Goal: Communication & Community: Answer question/provide support

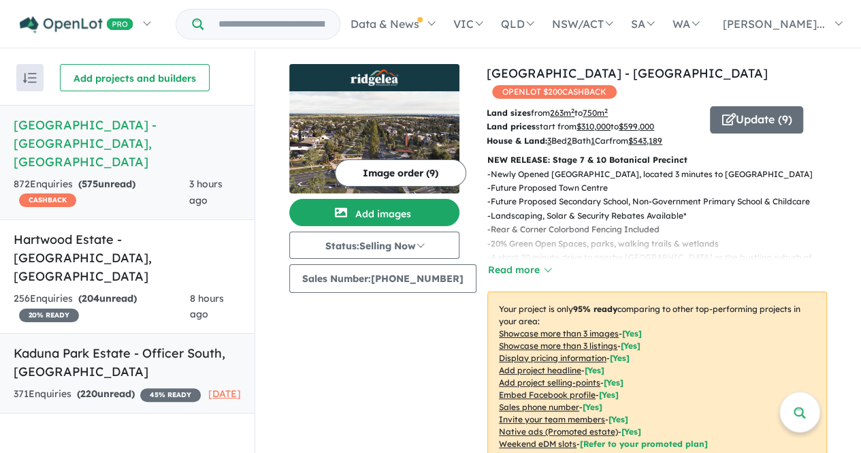
click at [104, 344] on h5 "Kaduna Park Estate - Officer [GEOGRAPHIC_DATA] , [GEOGRAPHIC_DATA]" at bounding box center [127, 362] width 227 height 37
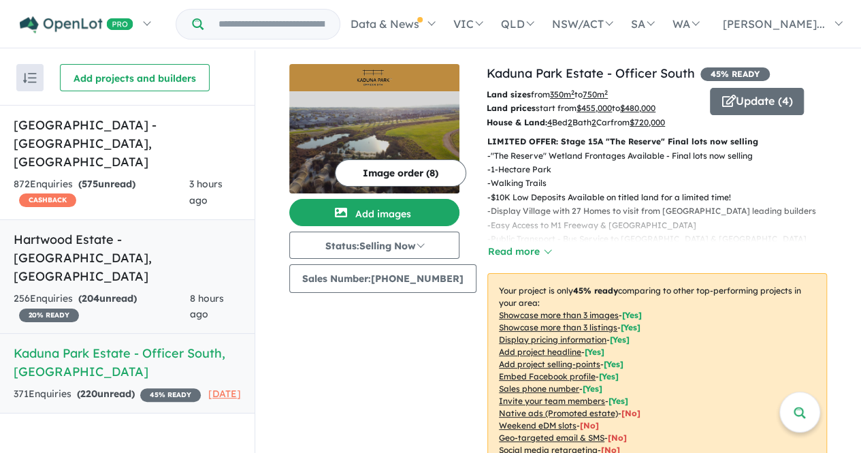
click at [111, 292] on strong "( 204 unread)" at bounding box center [107, 298] width 59 height 12
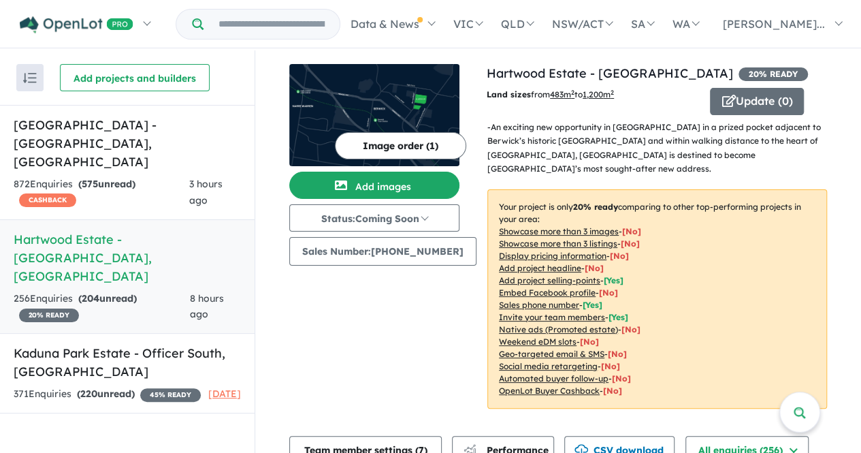
drag, startPoint x: 852, startPoint y: 94, endPoint x: 856, endPoint y: 85, distance: 9.8
click at [856, 85] on div "View 3 projects in your account [GEOGRAPHIC_DATA] - [GEOGRAPHIC_DATA] 20 % READ…" at bounding box center [558, 252] width 606 height 405
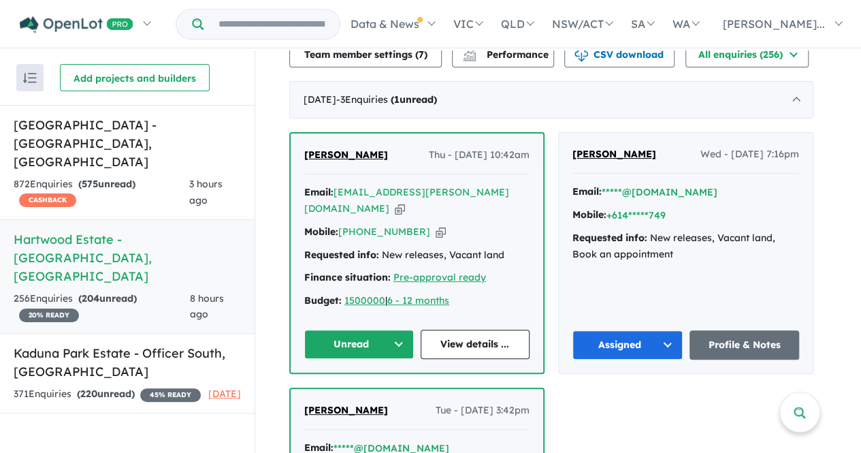
scroll to position [409, 0]
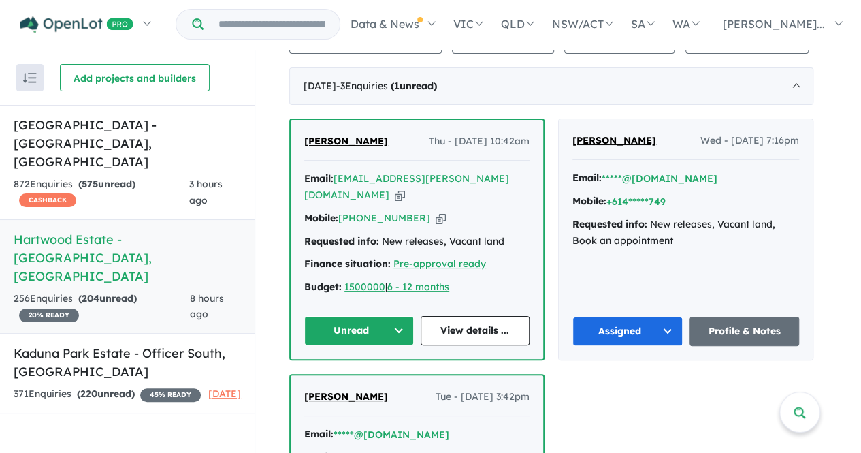
click at [380, 316] on button "Unread" at bounding box center [359, 330] width 110 height 29
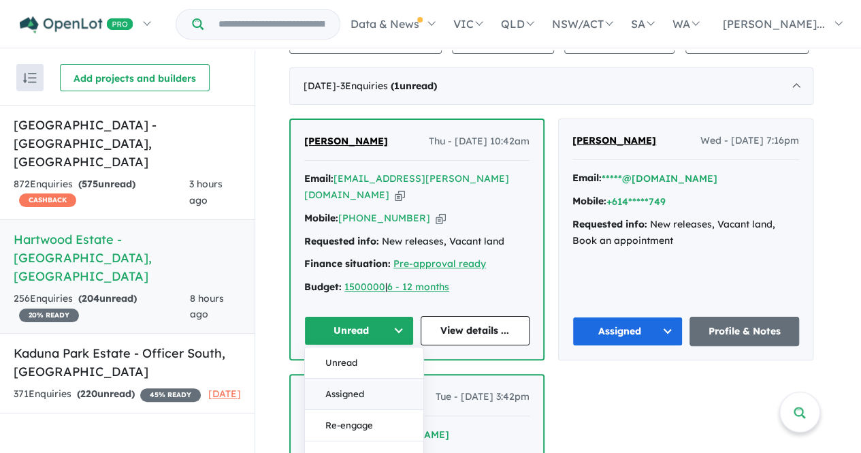
click at [351, 383] on button "Assigned" at bounding box center [364, 394] width 118 height 31
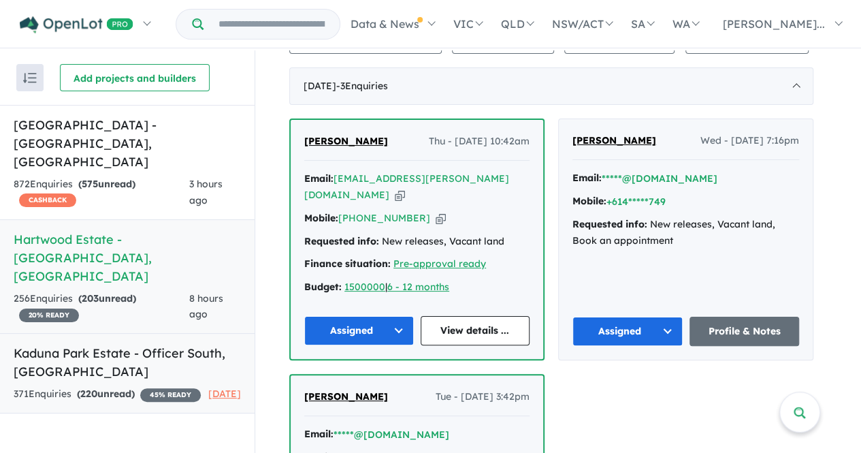
click at [148, 344] on h5 "Kaduna Park Estate - Officer [GEOGRAPHIC_DATA] , [GEOGRAPHIC_DATA]" at bounding box center [127, 362] width 227 height 37
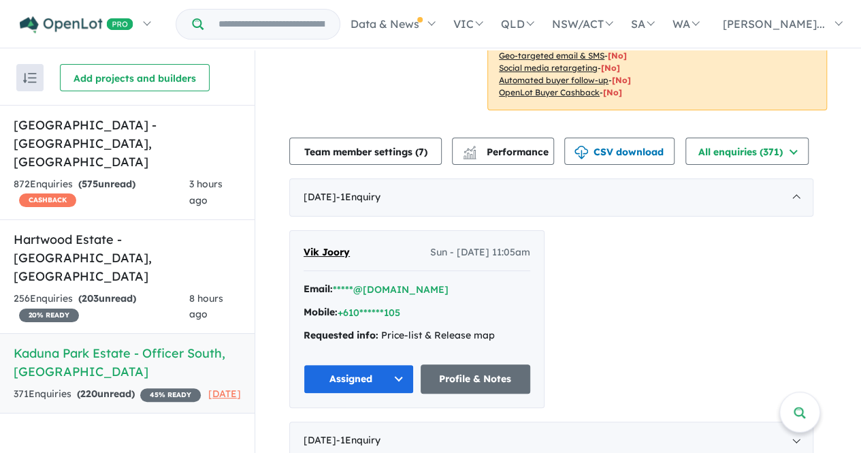
scroll to position [409, 0]
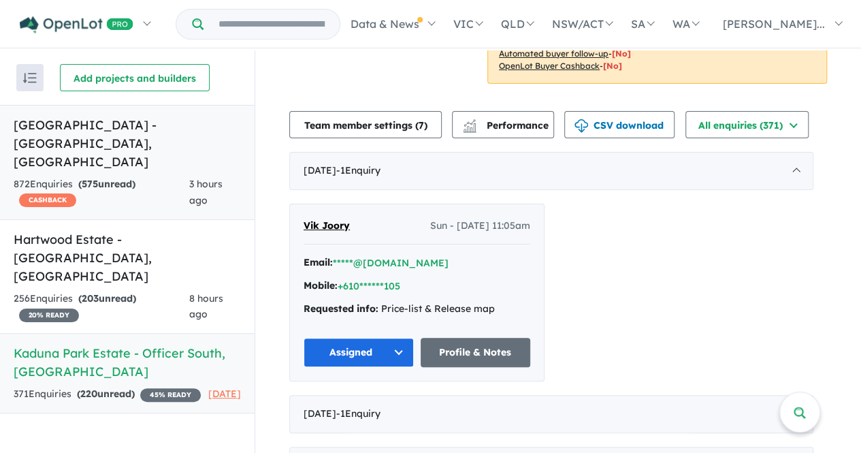
click at [150, 176] on div "872 Enquir ies ( 575 unread) CASHBACK" at bounding box center [102, 192] width 176 height 33
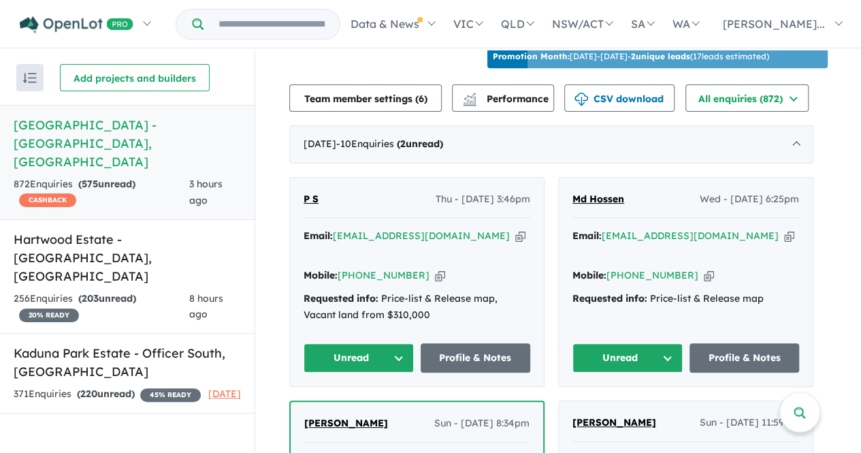
scroll to position [482, 0]
click at [626, 343] on button "Unread" at bounding box center [628, 357] width 110 height 29
click at [629, 406] on button "Assigned" at bounding box center [632, 421] width 118 height 31
click at [380, 343] on button "Unread" at bounding box center [359, 357] width 110 height 29
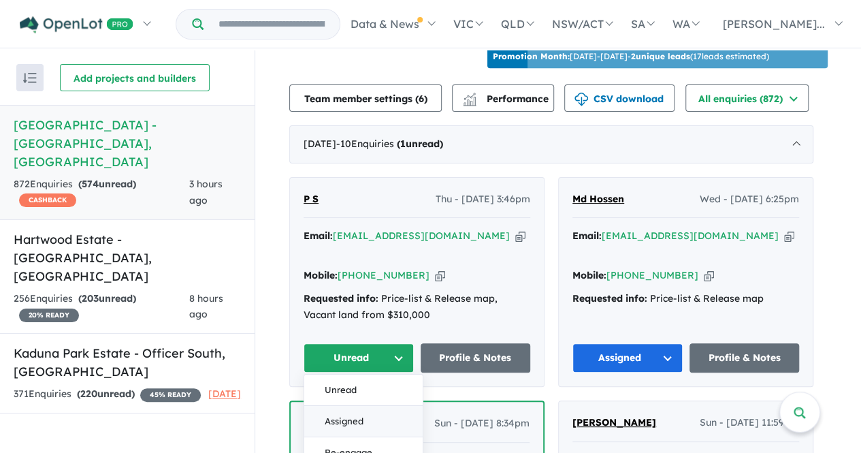
click at [353, 406] on button "Assigned" at bounding box center [363, 421] width 118 height 31
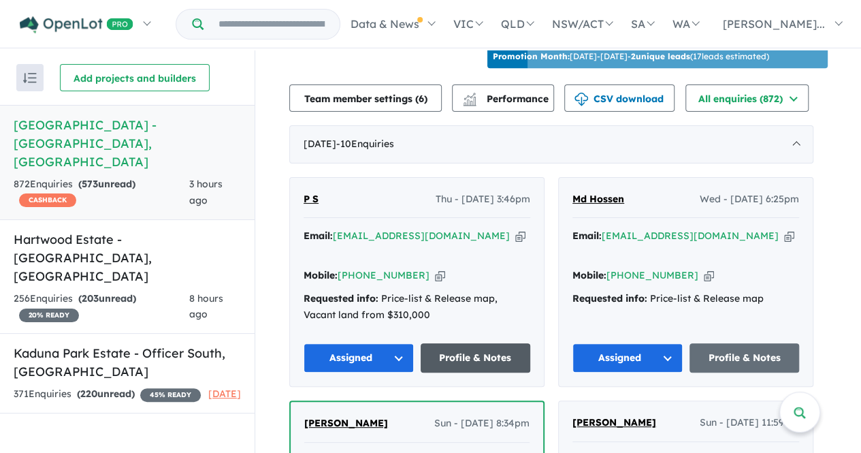
click at [486, 348] on link "Profile & Notes" at bounding box center [476, 357] width 110 height 29
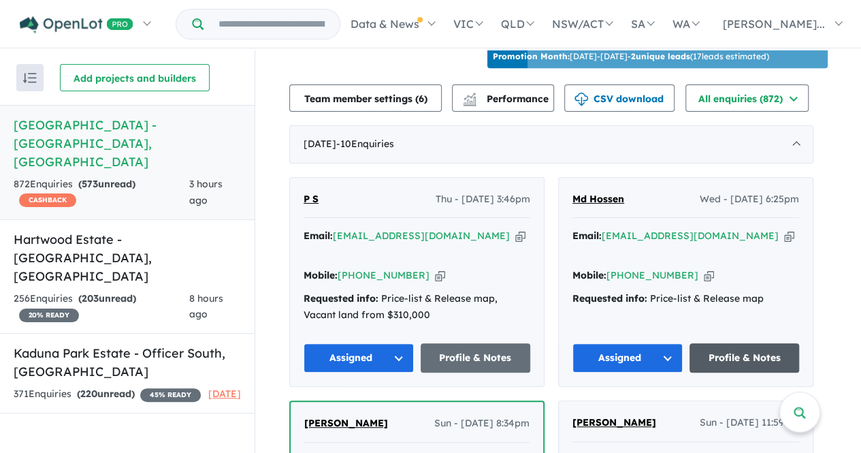
click at [723, 343] on link "Profile & Notes" at bounding box center [745, 357] width 110 height 29
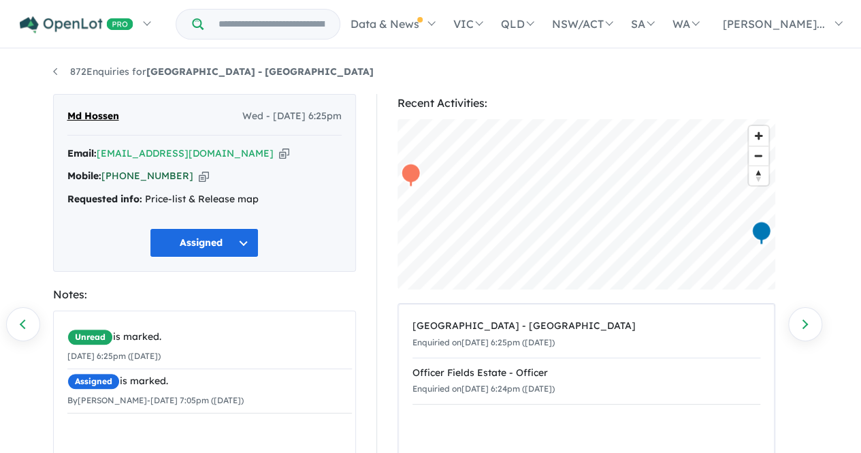
click at [158, 174] on link "[PHONE_NUMBER]" at bounding box center [147, 176] width 92 height 12
